Goal: Task Accomplishment & Management: Complete application form

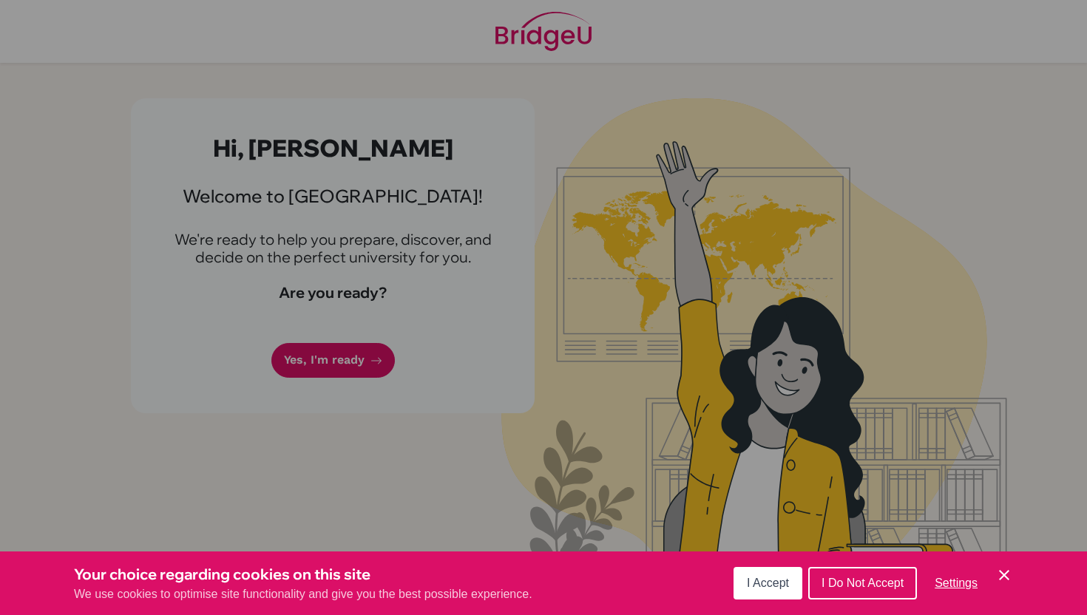
click at [780, 591] on button "I Accept" at bounding box center [767, 583] width 69 height 33
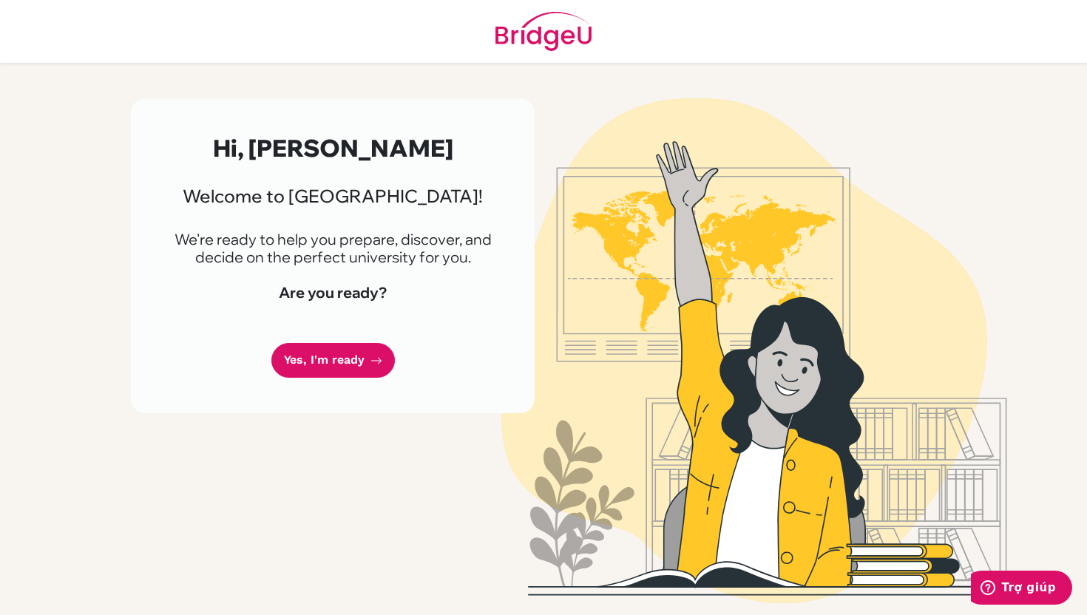
click at [346, 381] on div "Hi, [PERSON_NAME] Welcome to [GEOGRAPHIC_DATA]! We're ready to help you prepare…" at bounding box center [333, 255] width 404 height 315
click at [356, 345] on link "Yes, I'm ready" at bounding box center [332, 360] width 123 height 35
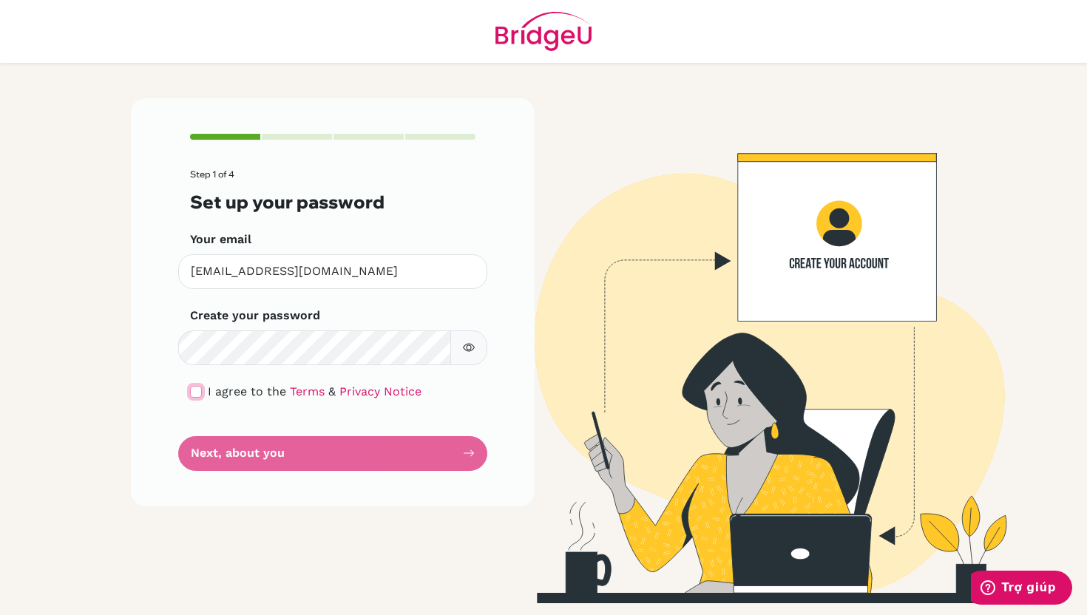
click at [192, 390] on input "checkbox" at bounding box center [196, 392] width 12 height 12
checkbox input "true"
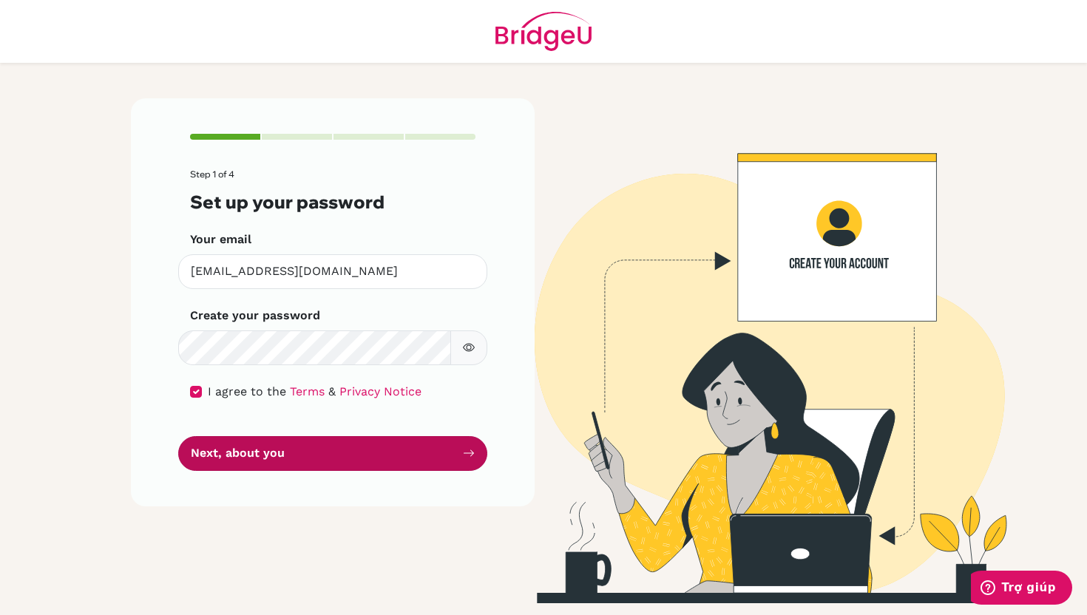
click at [225, 442] on button "Next, about you" at bounding box center [332, 453] width 309 height 35
